Goal: Navigation & Orientation: Find specific page/section

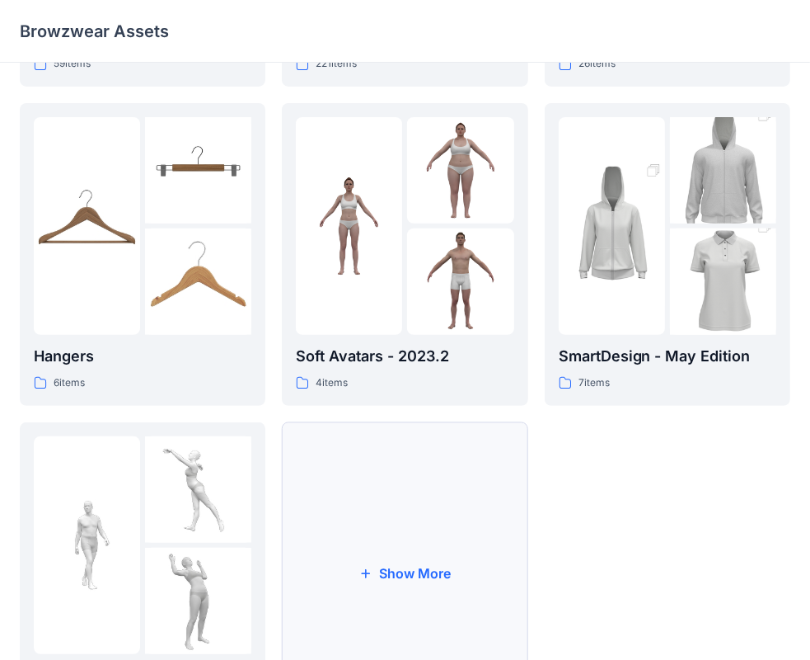
scroll to position [409, 0]
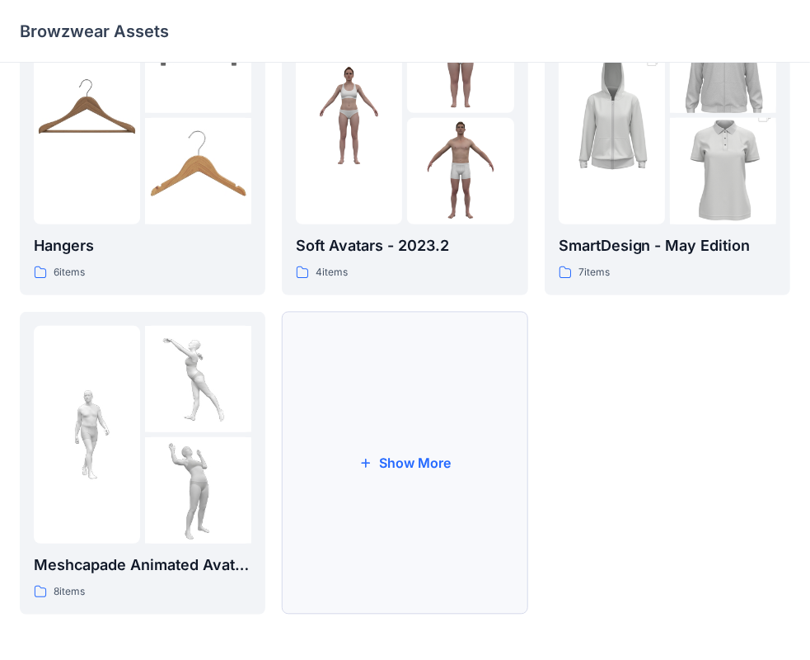
click at [425, 458] on button "Show More" at bounding box center [405, 463] width 246 height 303
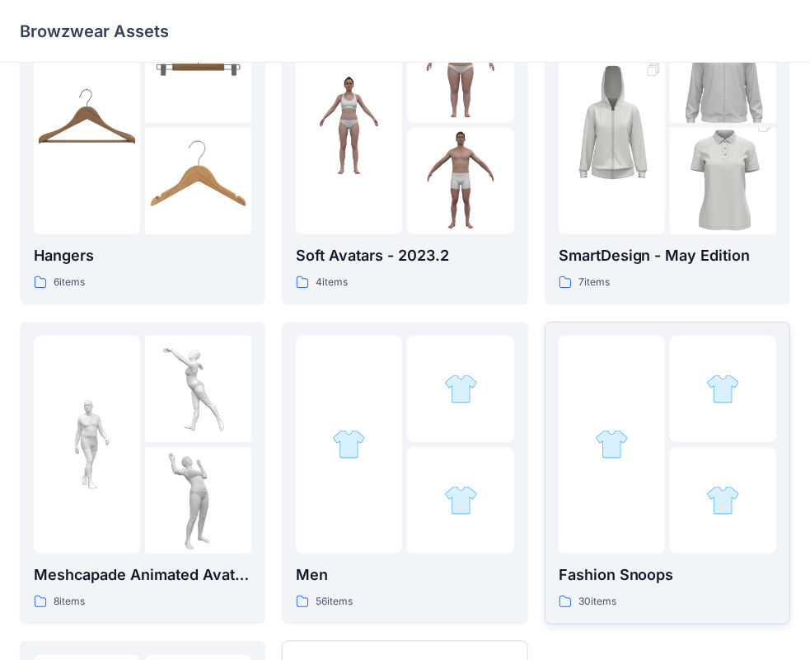
scroll to position [399, 0]
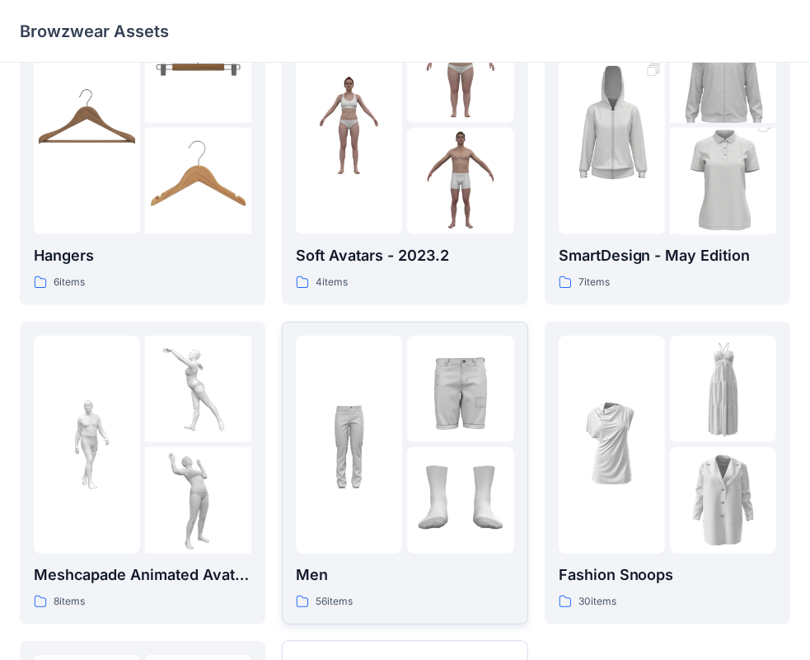
click at [418, 356] on div at bounding box center [460, 389] width 106 height 106
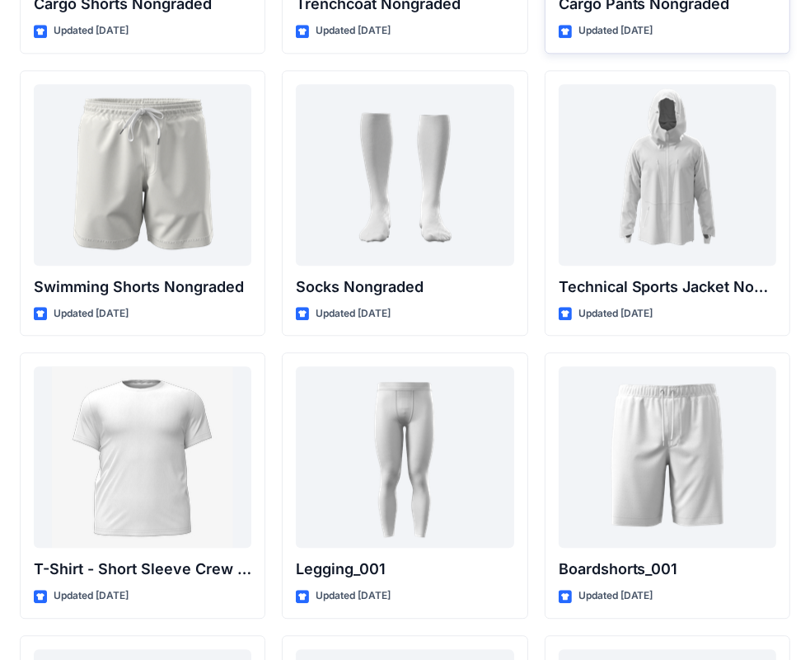
scroll to position [2814, 0]
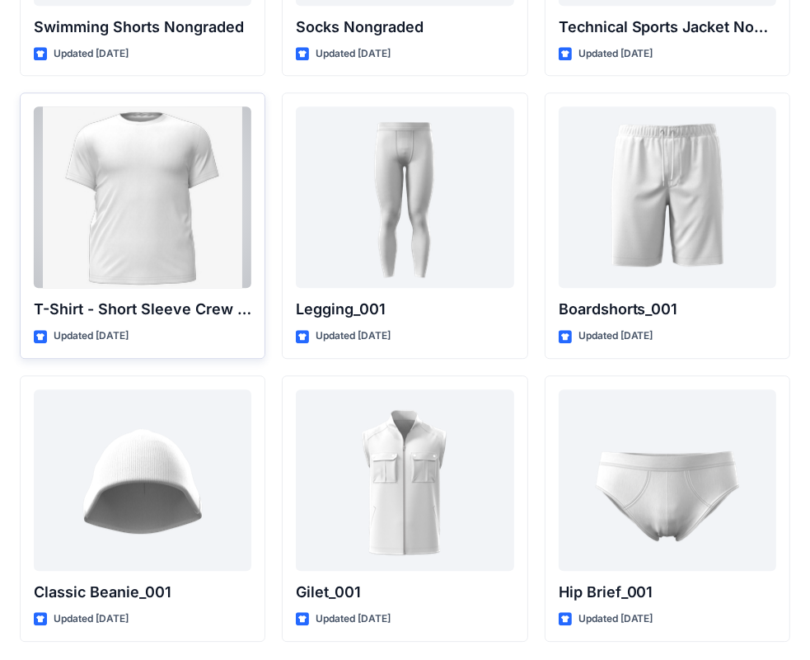
click at [160, 171] on div at bounding box center [143, 196] width 218 height 181
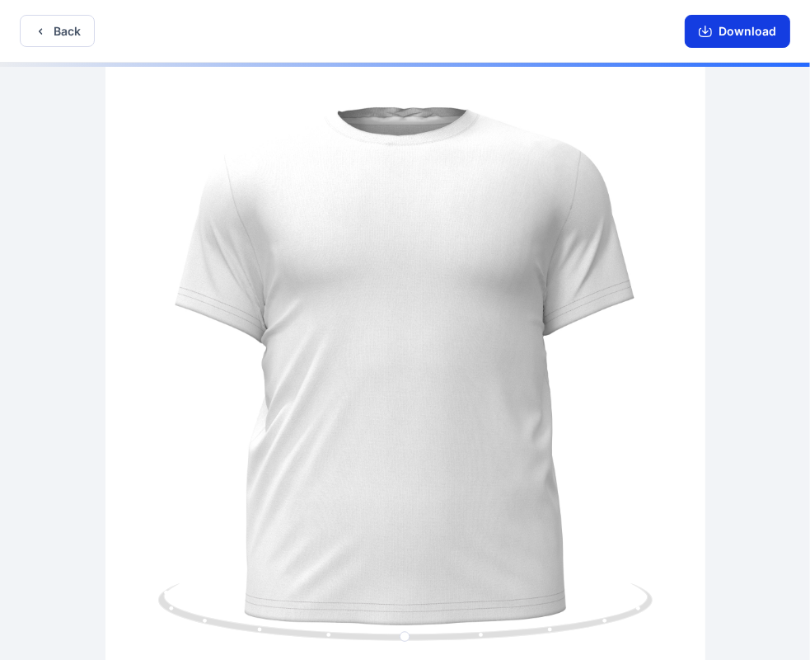
click at [702, 32] on icon "button" at bounding box center [705, 31] width 13 height 13
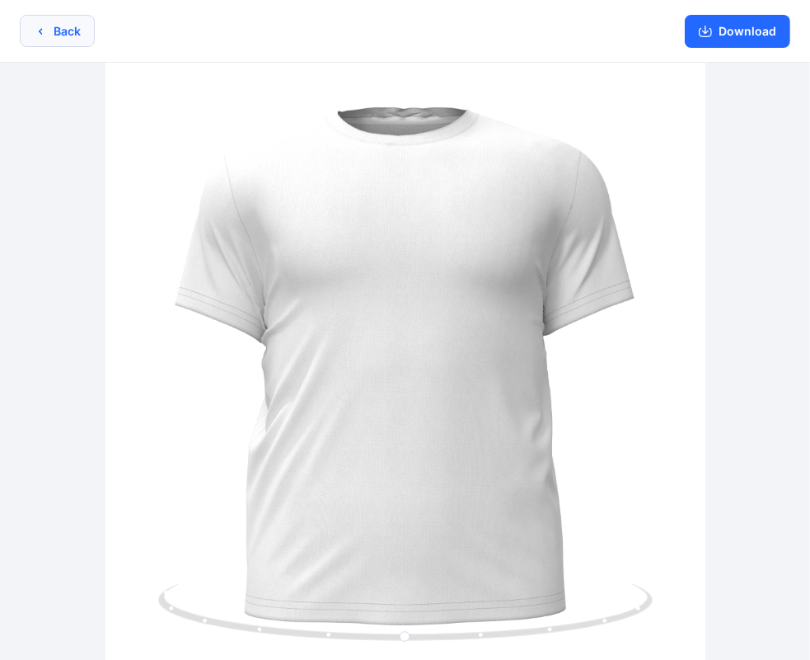
click at [65, 39] on button "Back" at bounding box center [57, 31] width 75 height 32
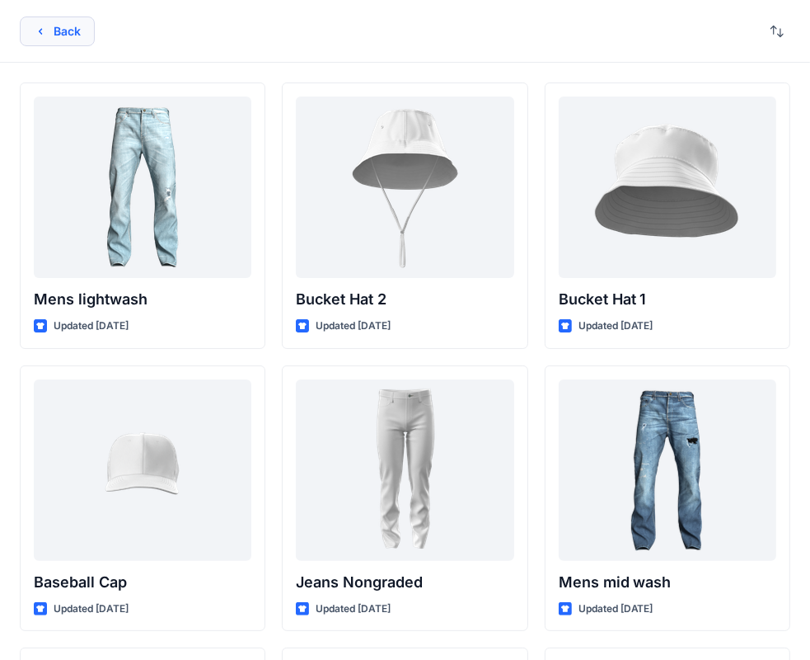
click at [72, 23] on button "Back" at bounding box center [57, 31] width 75 height 30
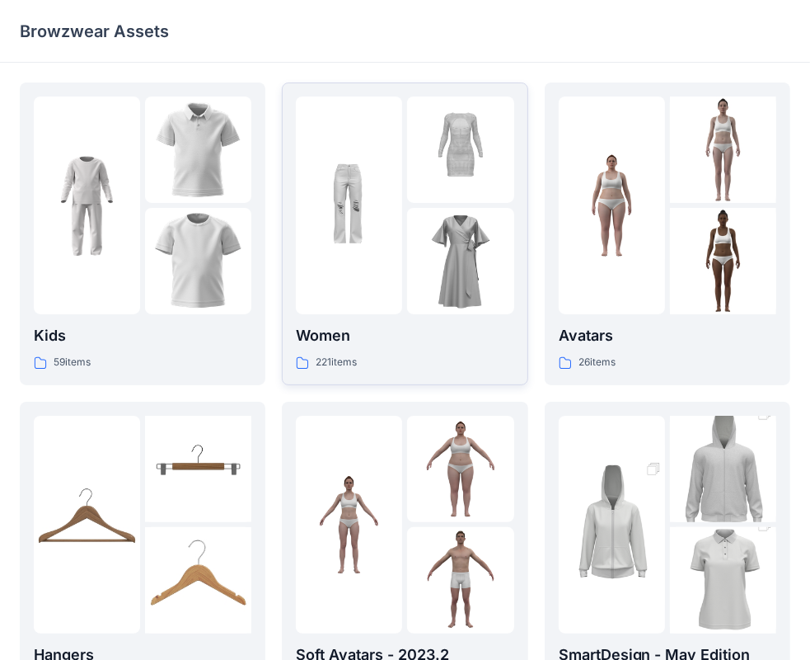
click at [378, 284] on div at bounding box center [349, 205] width 106 height 218
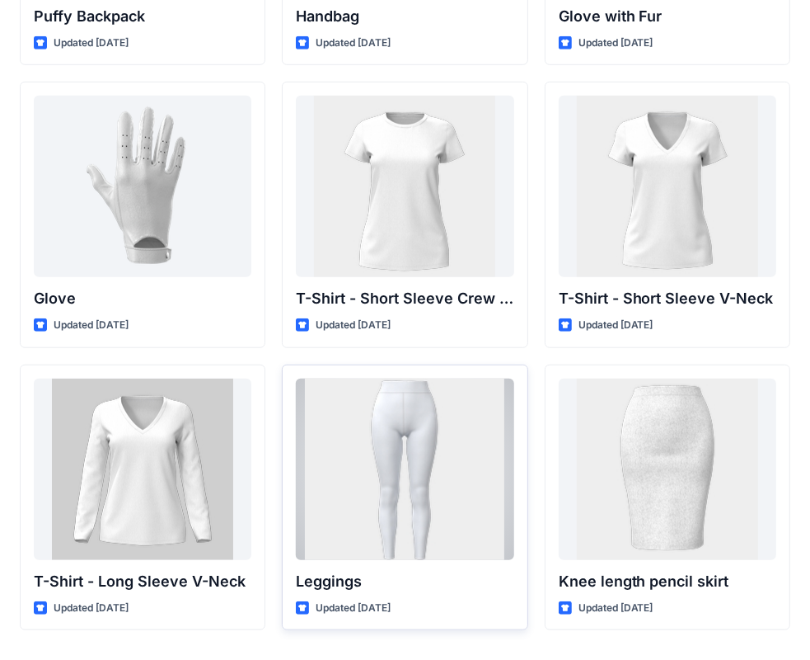
scroll to position [12860, 0]
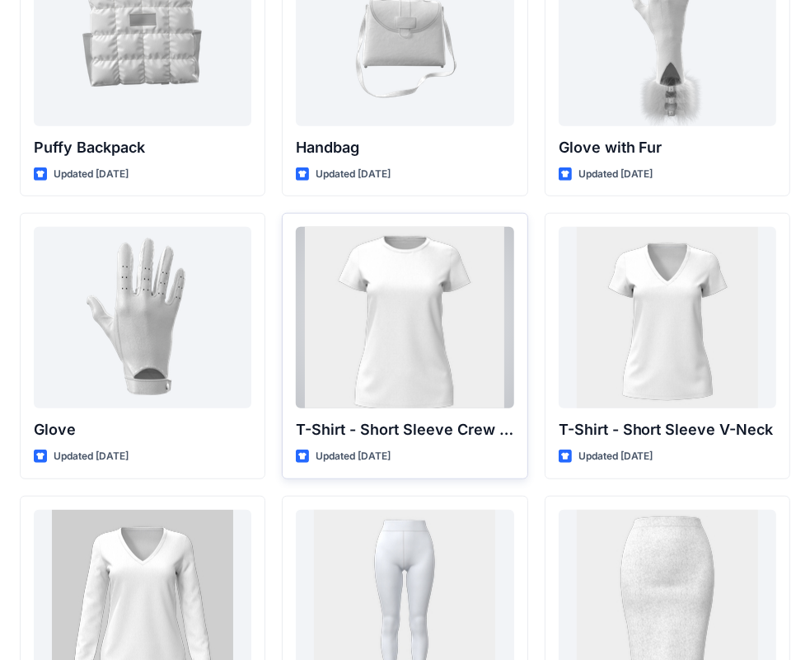
click at [411, 315] on div at bounding box center [405, 317] width 218 height 181
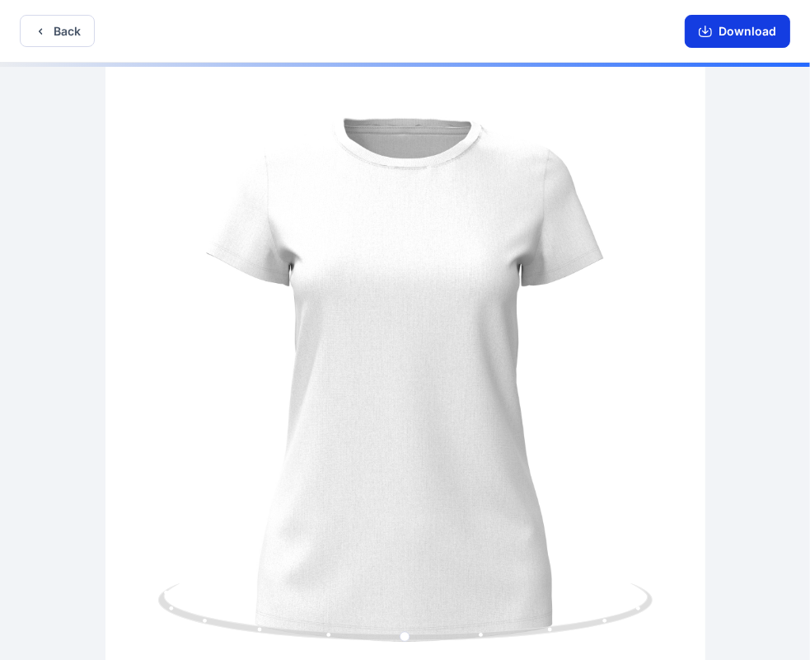
click at [712, 34] on icon "button" at bounding box center [705, 31] width 13 height 13
